Goal: Contribute content: Share content

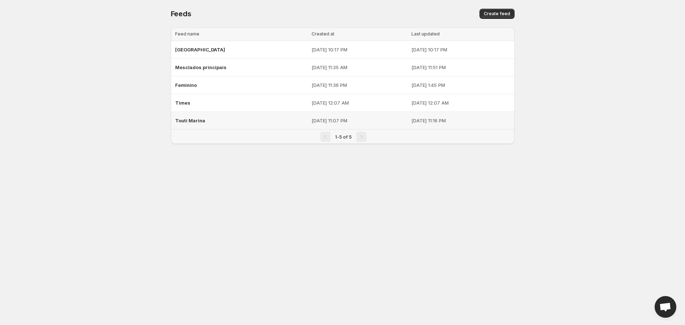
click at [186, 119] on span "Touti Marina" at bounding box center [190, 121] width 30 height 6
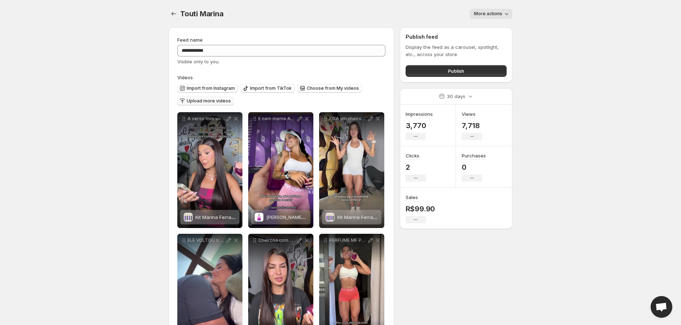
click at [208, 100] on span "Upload more videos" at bounding box center [209, 101] width 44 height 6
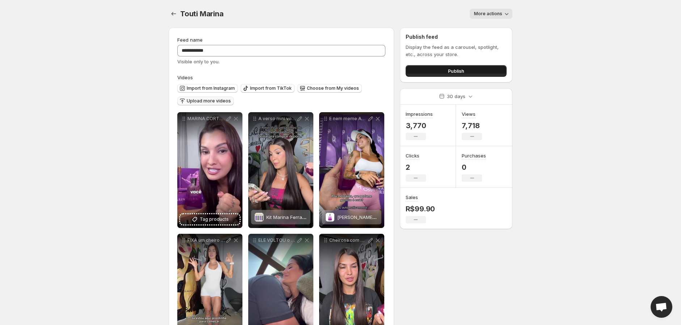
click at [438, 69] on button "Publish" at bounding box center [456, 71] width 101 height 12
click at [440, 69] on button "Publish" at bounding box center [456, 71] width 101 height 12
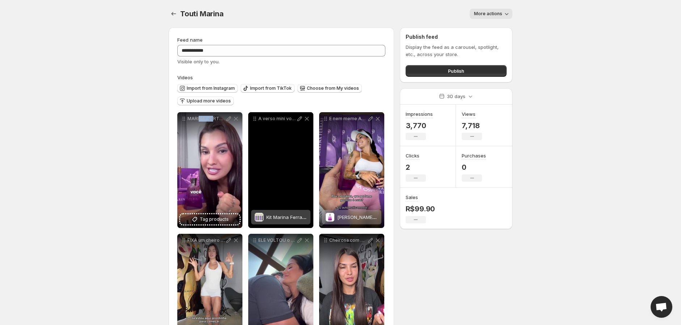
drag, startPoint x: 198, startPoint y: 172, endPoint x: 208, endPoint y: 174, distance: 10.5
click at [208, 174] on div "MARINA CORTE [DATE][DATE]" at bounding box center [209, 170] width 65 height 116
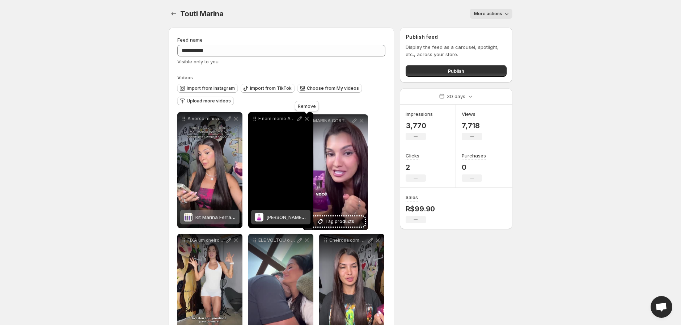
drag, startPoint x: 184, startPoint y: 120, endPoint x: 309, endPoint y: 122, distance: 125.6
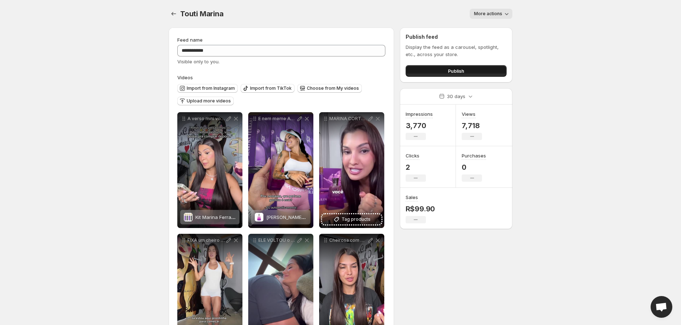
click at [464, 69] on span "Publish" at bounding box center [456, 70] width 16 height 7
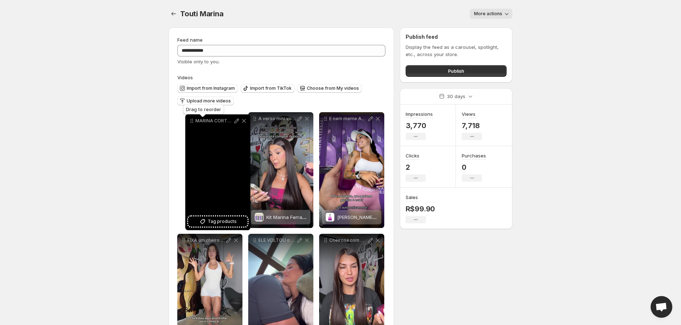
drag, startPoint x: 325, startPoint y: 121, endPoint x: 191, endPoint y: 123, distance: 133.9
click at [191, 123] on icon at bounding box center [191, 120] width 7 height 7
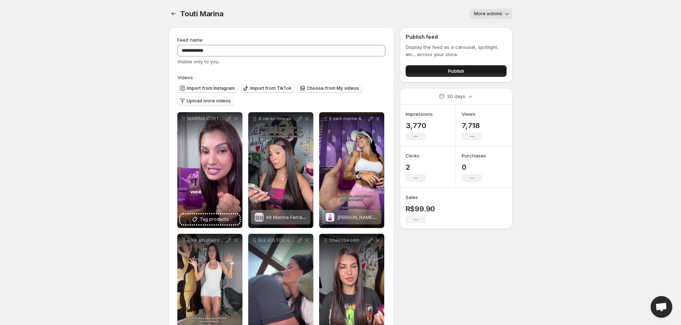
click at [446, 69] on button "Publish" at bounding box center [456, 71] width 101 height 12
click at [453, 67] on button "Publish" at bounding box center [456, 71] width 101 height 12
